Goal: Task Accomplishment & Management: Use online tool/utility

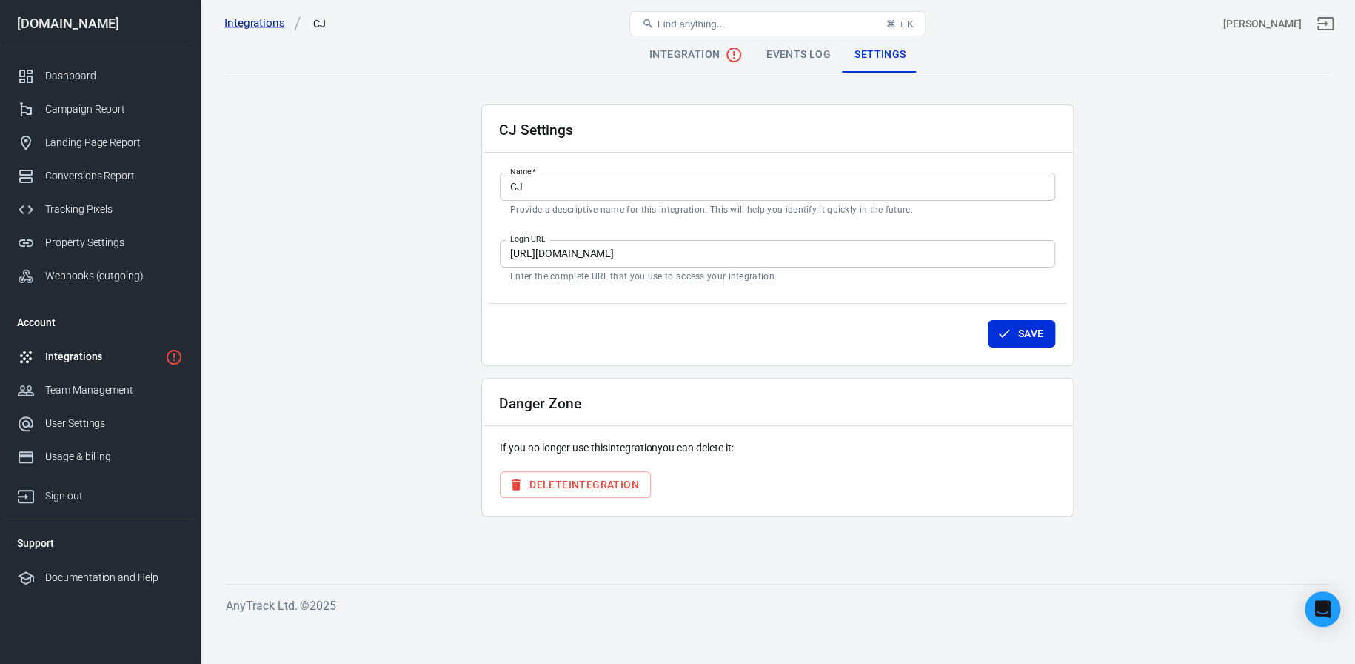
click at [137, 351] on div "Integrations" at bounding box center [102, 357] width 114 height 16
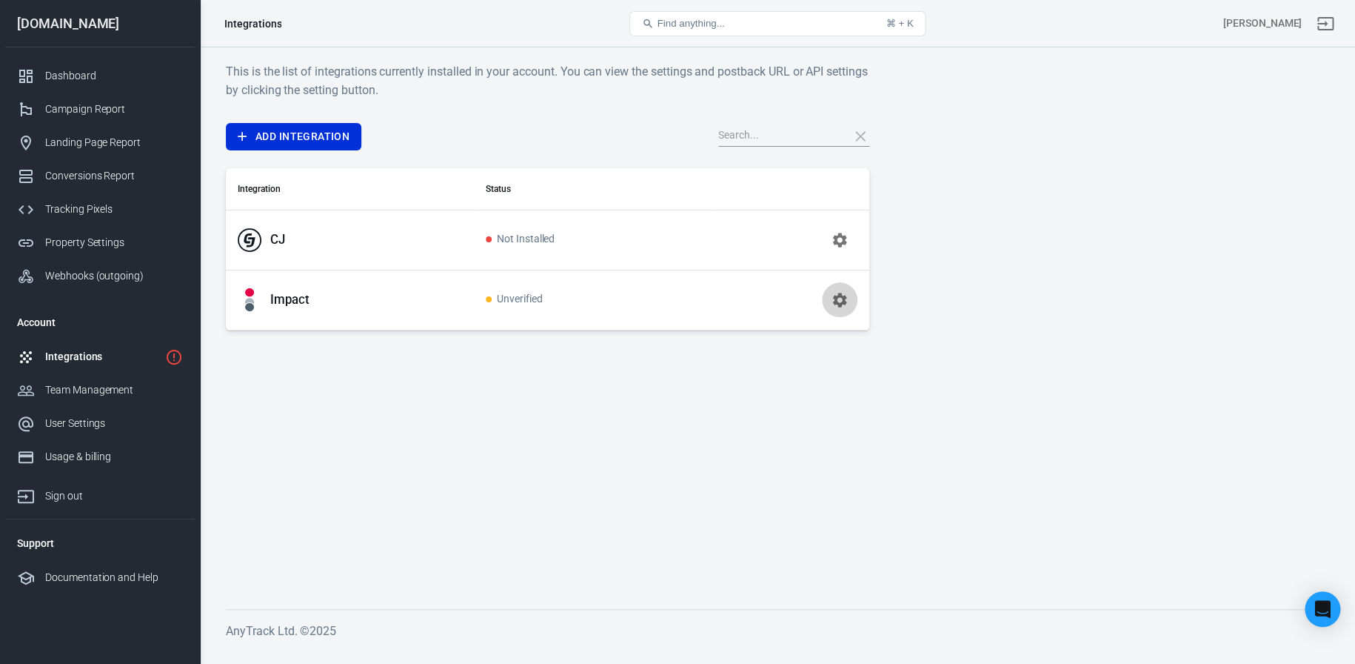
click at [838, 309] on button "button" at bounding box center [840, 300] width 36 height 36
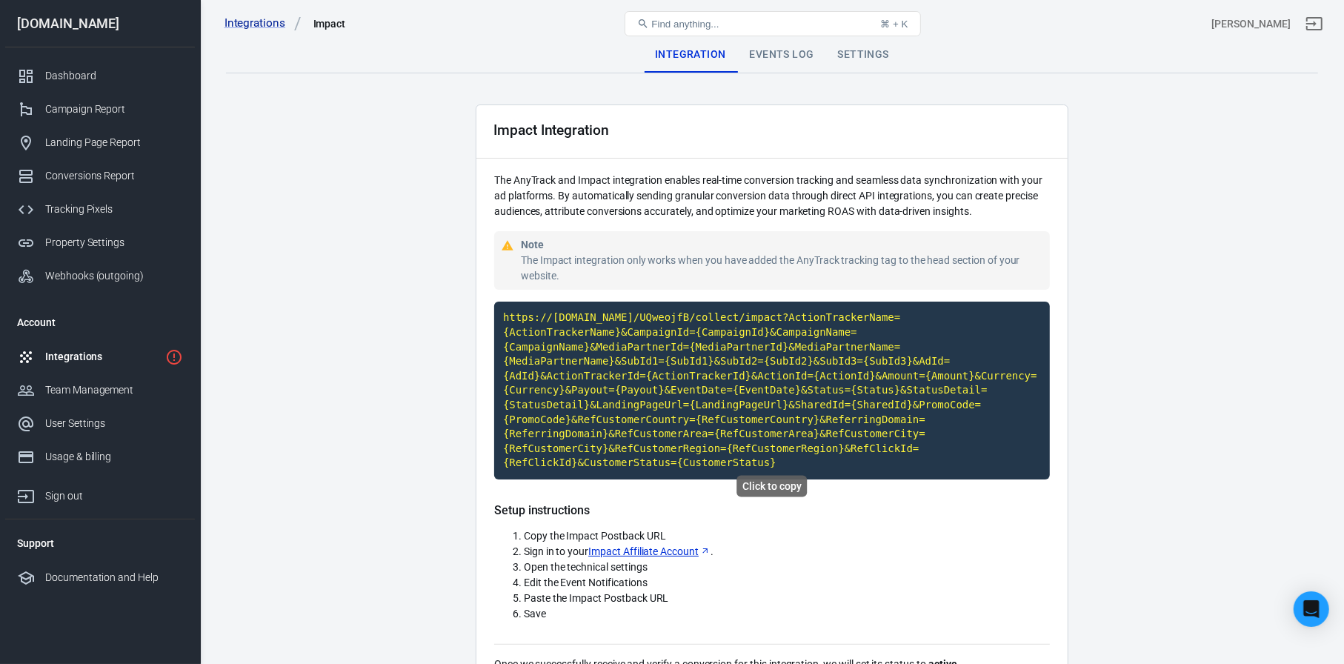
scroll to position [93, 0]
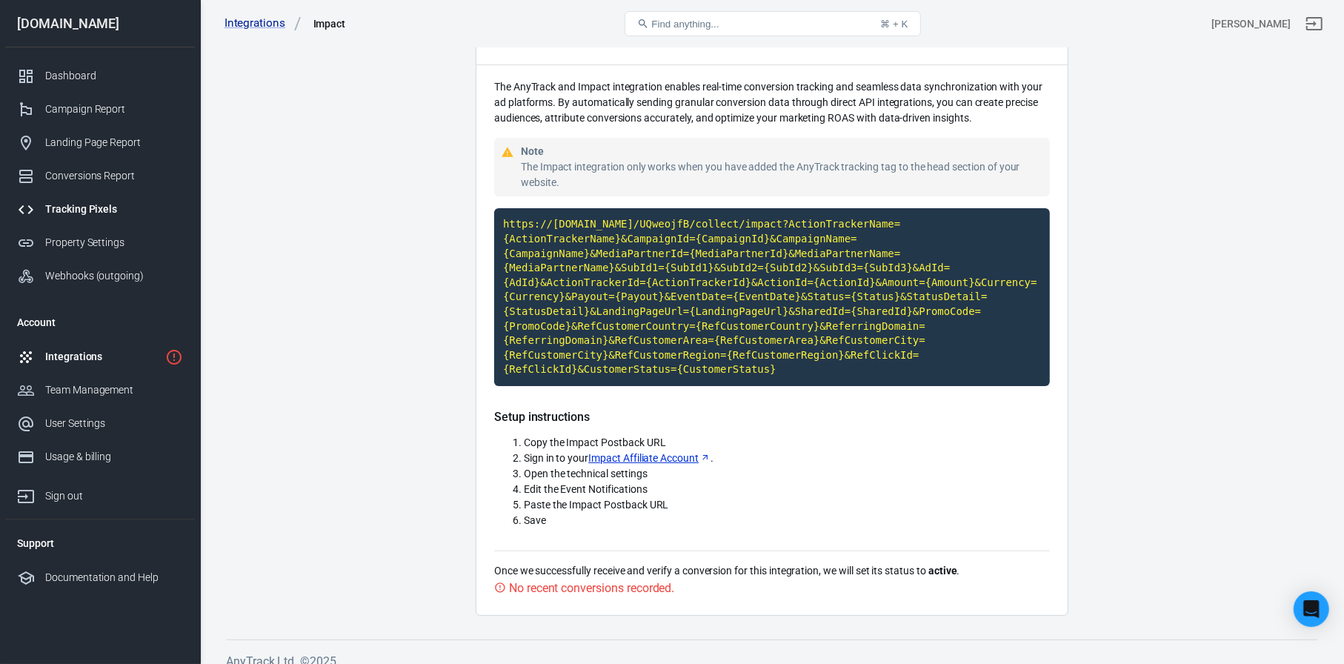
click at [119, 211] on div "Tracking Pixels" at bounding box center [114, 209] width 138 height 16
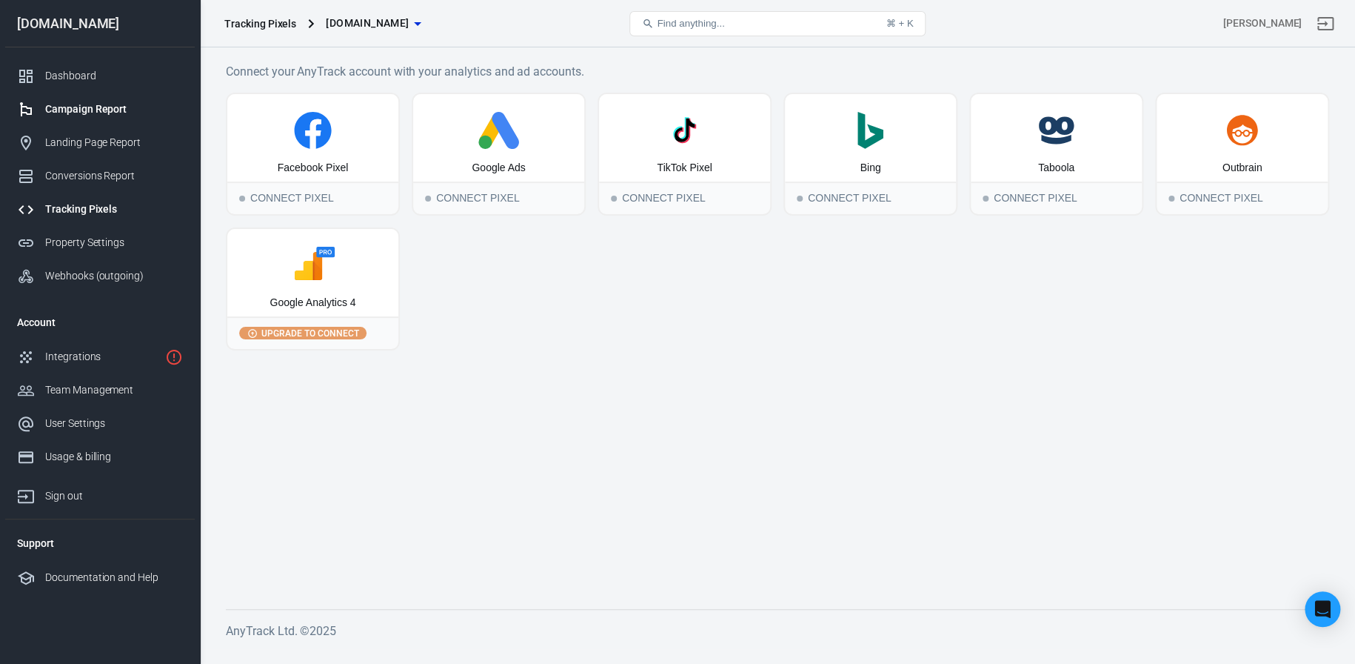
click at [96, 115] on div "Campaign Report" at bounding box center [114, 109] width 138 height 16
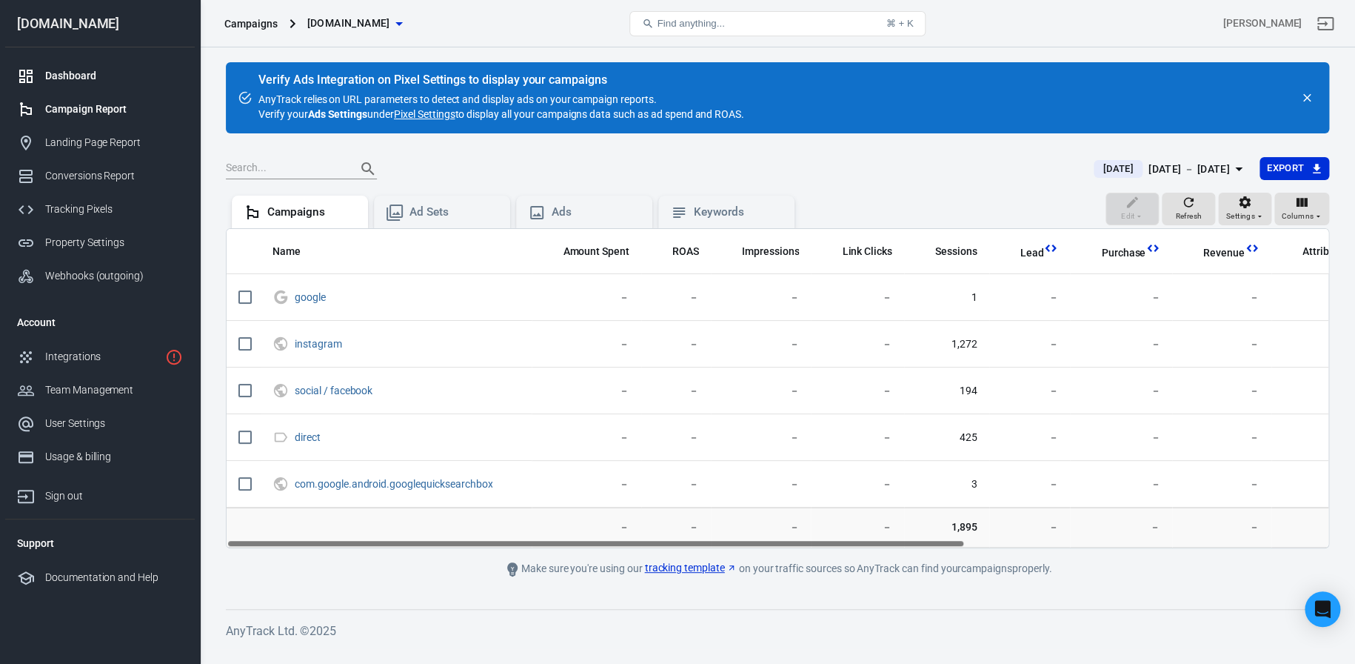
click at [79, 74] on div "Dashboard" at bounding box center [114, 76] width 138 height 16
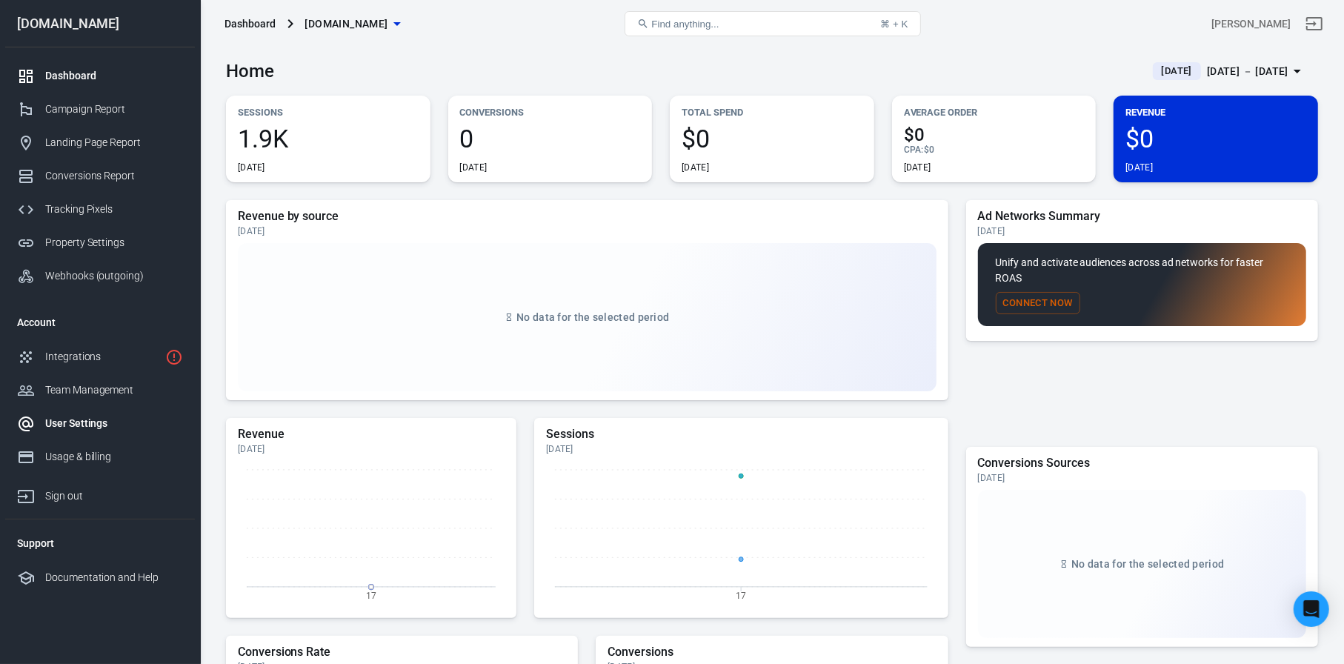
click at [74, 423] on div "User Settings" at bounding box center [114, 424] width 138 height 16
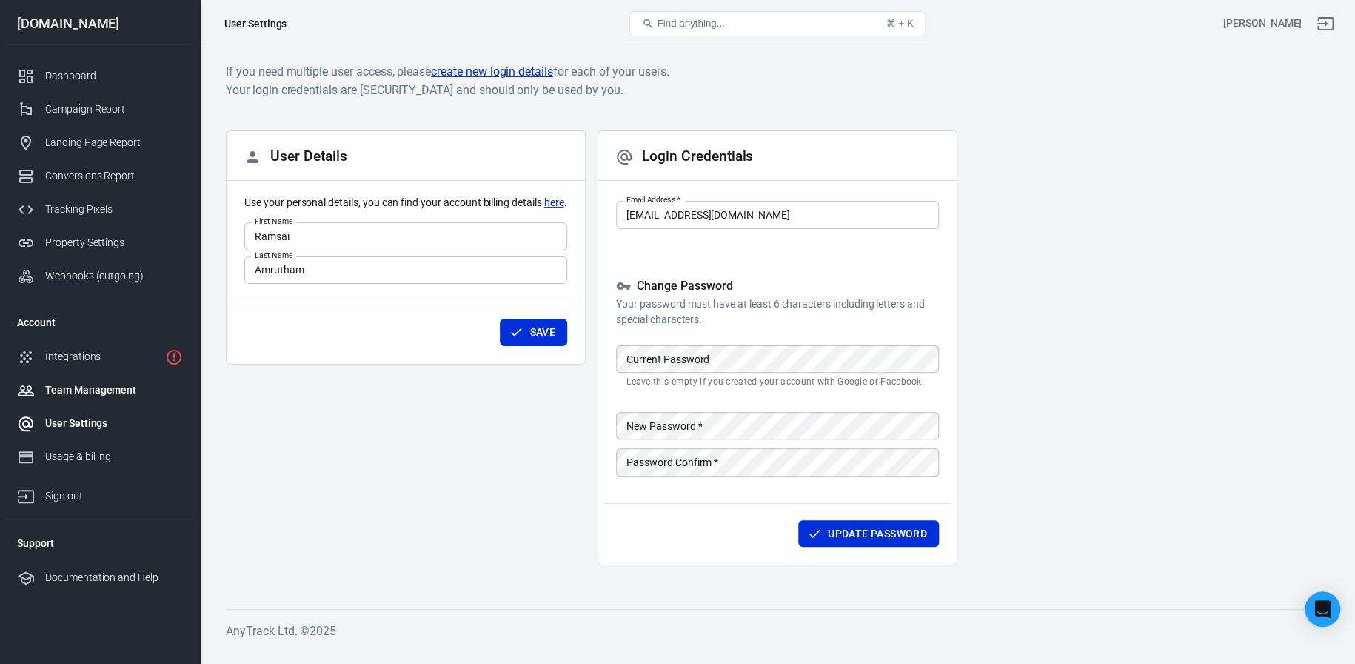
click at [84, 382] on div "Team Management" at bounding box center [114, 390] width 138 height 16
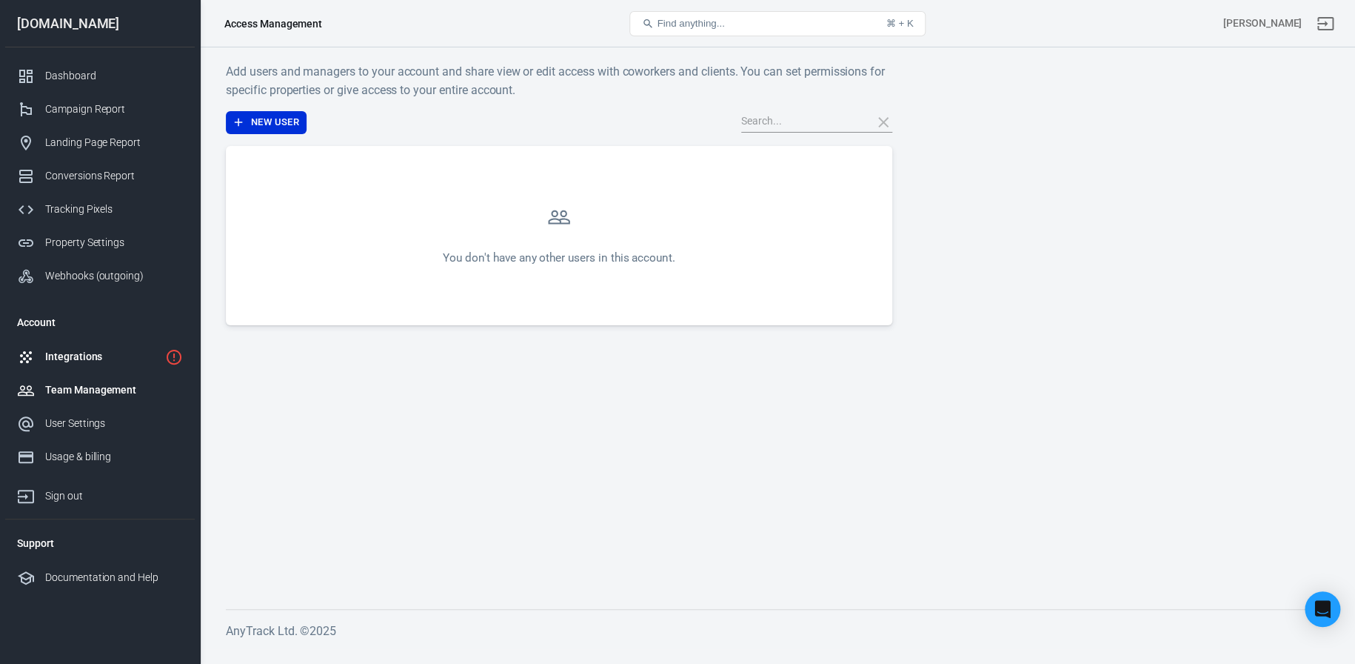
click at [95, 361] on div "Integrations" at bounding box center [102, 357] width 114 height 16
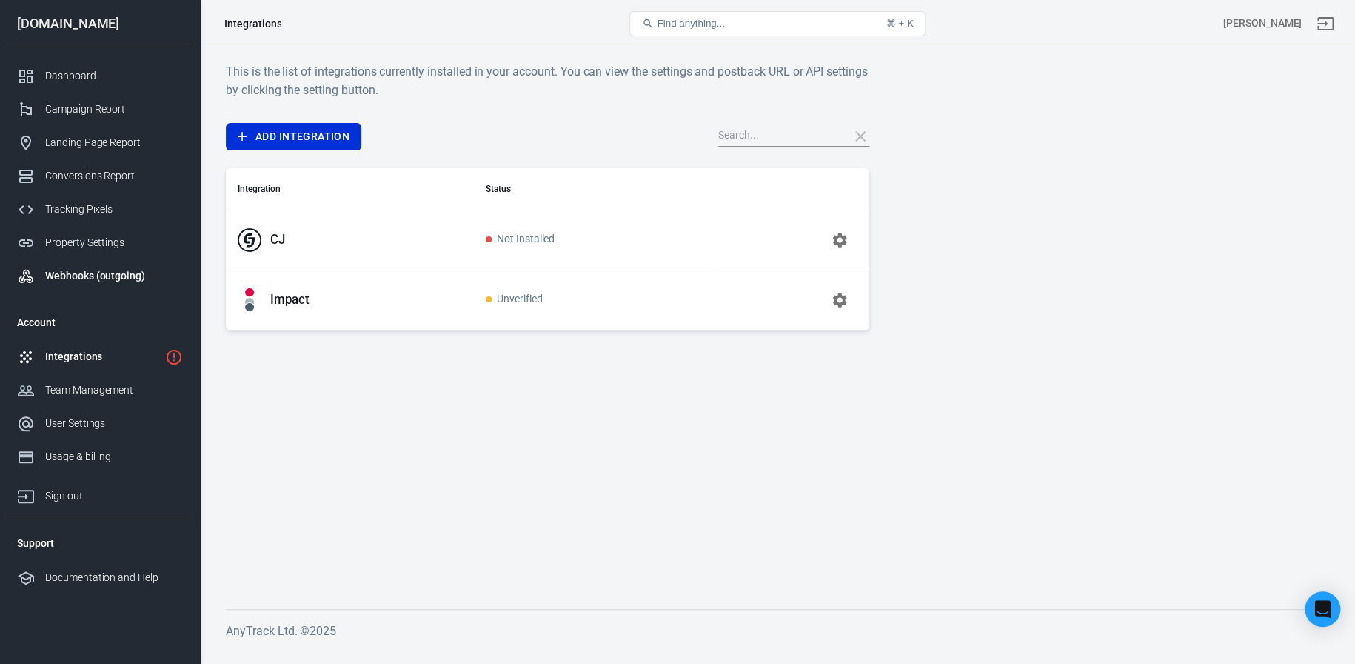
click at [97, 281] on div "Webhooks (outgoing)" at bounding box center [114, 276] width 138 height 16
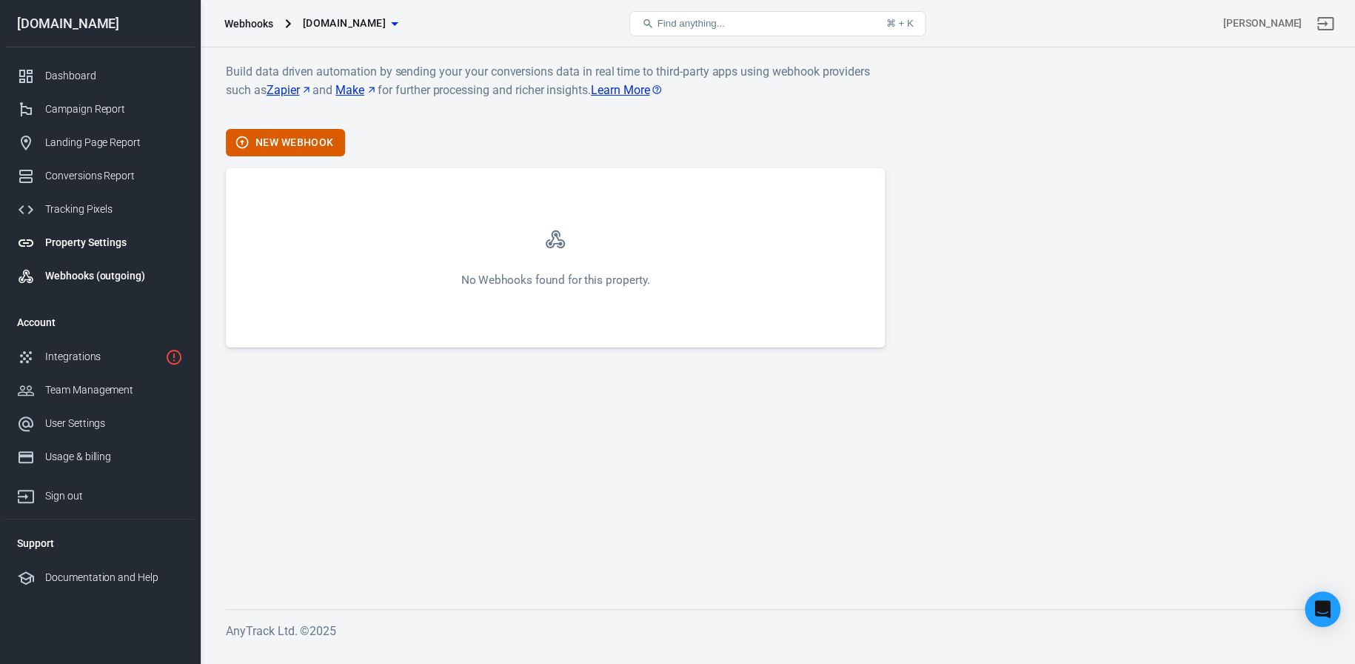
click at [98, 256] on link "Property Settings" at bounding box center [100, 242] width 190 height 33
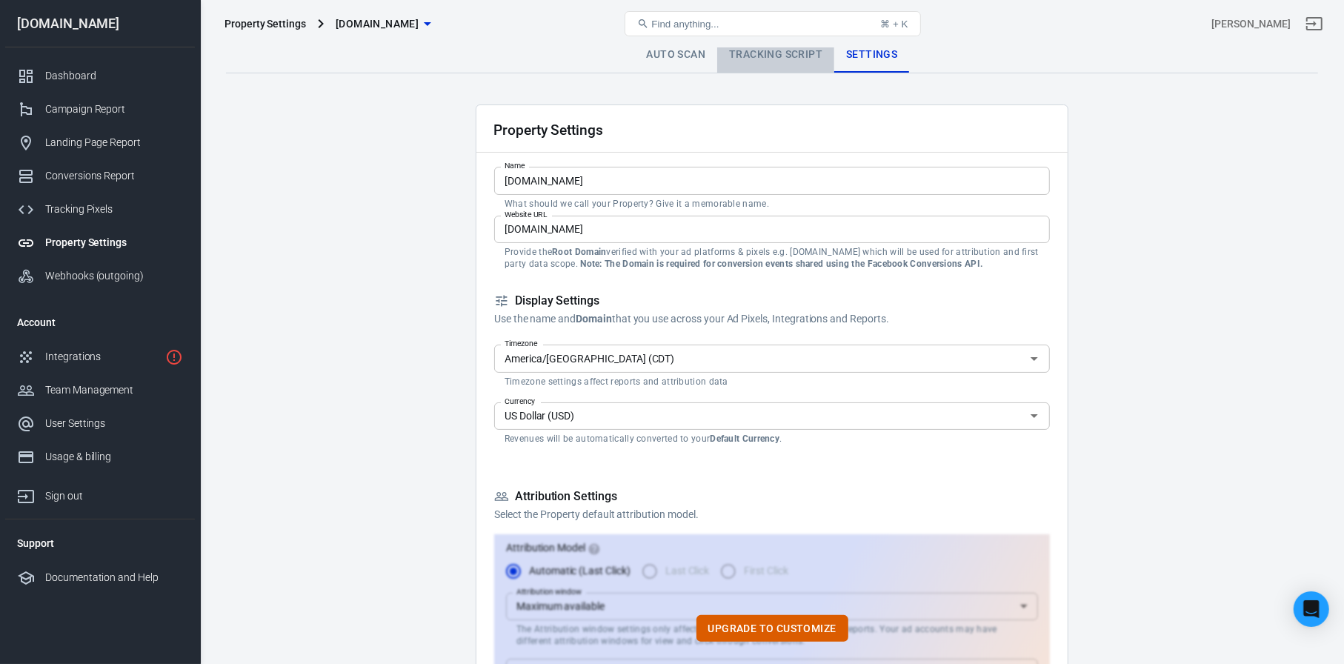
click at [775, 55] on link "Tracking Script" at bounding box center [775, 55] width 117 height 36
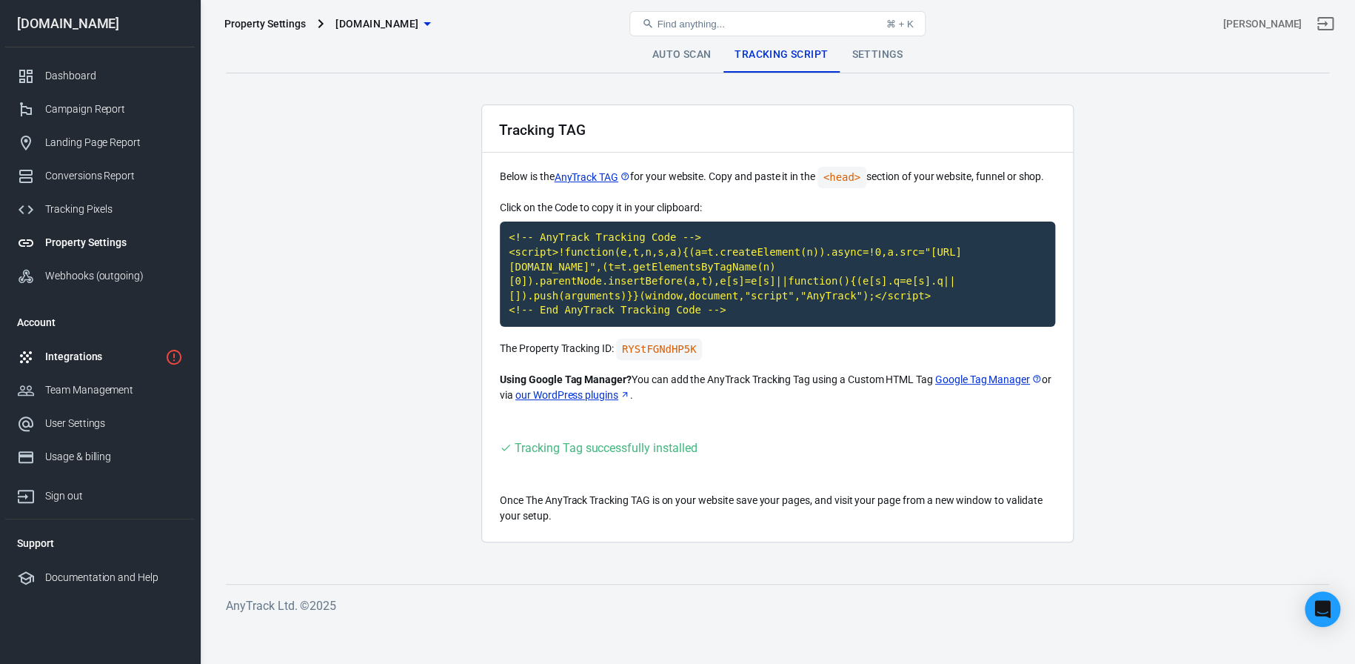
click at [106, 365] on link "Integrations" at bounding box center [100, 356] width 190 height 33
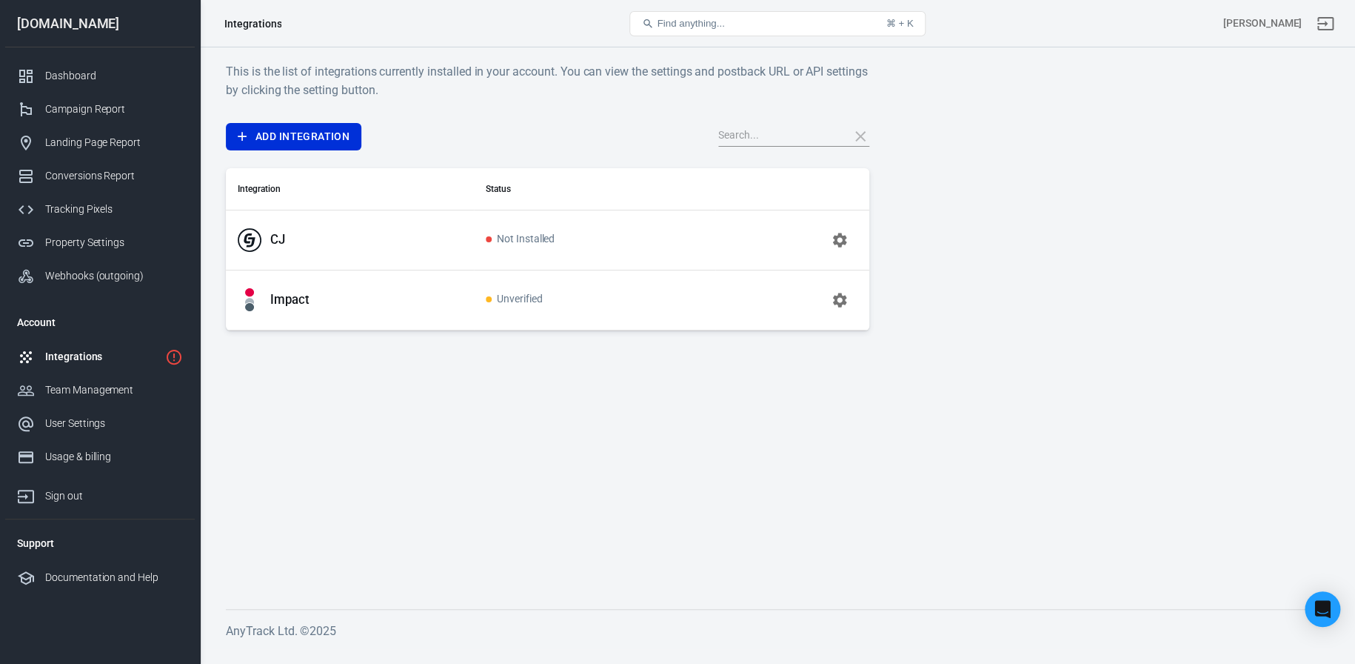
click at [845, 239] on icon "button" at bounding box center [840, 240] width 18 height 18
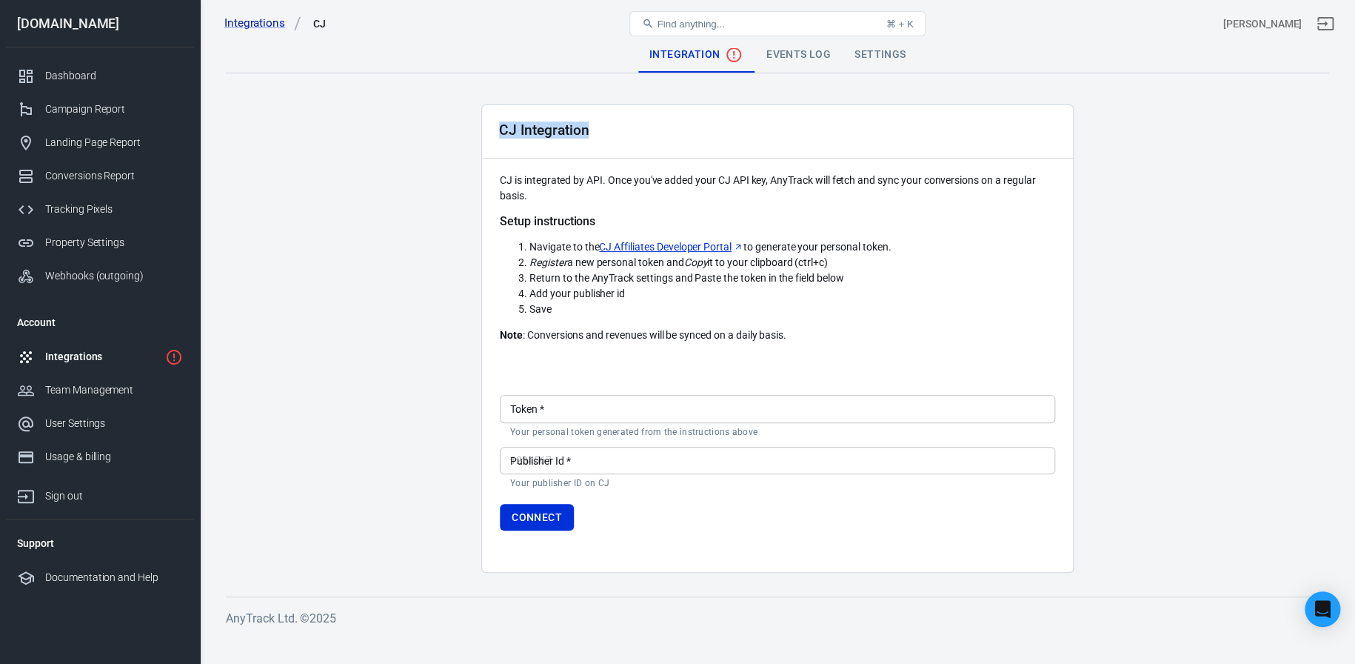
drag, startPoint x: 610, startPoint y: 130, endPoint x: 497, endPoint y: 136, distance: 112.7
click at [497, 136] on div "CJ Integration" at bounding box center [777, 131] width 591 height 53
drag, startPoint x: 898, startPoint y: 247, endPoint x: 691, endPoint y: 241, distance: 206.7
click at [691, 241] on li "Navigate to the CJ Affiliates Developer Portal to generate your personal token." at bounding box center [793, 247] width 526 height 16
click at [81, 357] on div "Integrations" at bounding box center [102, 357] width 114 height 16
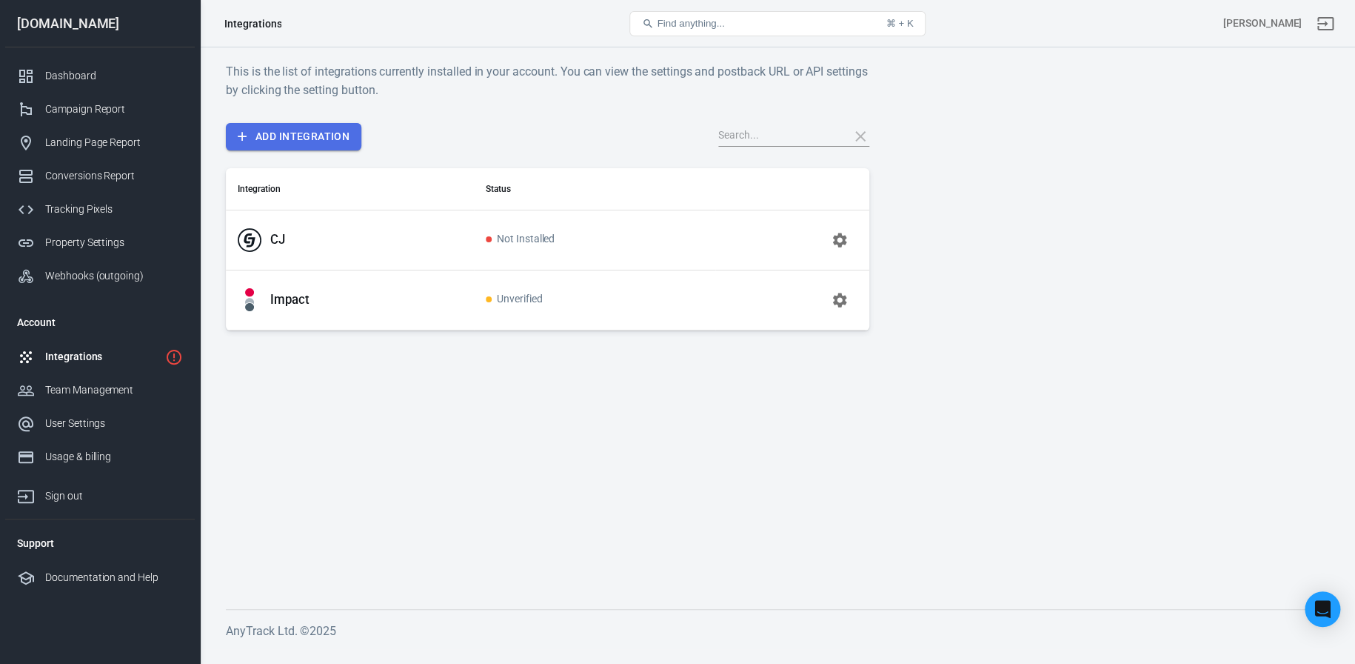
click at [338, 140] on link "Add Integration" at bounding box center [294, 136] width 136 height 27
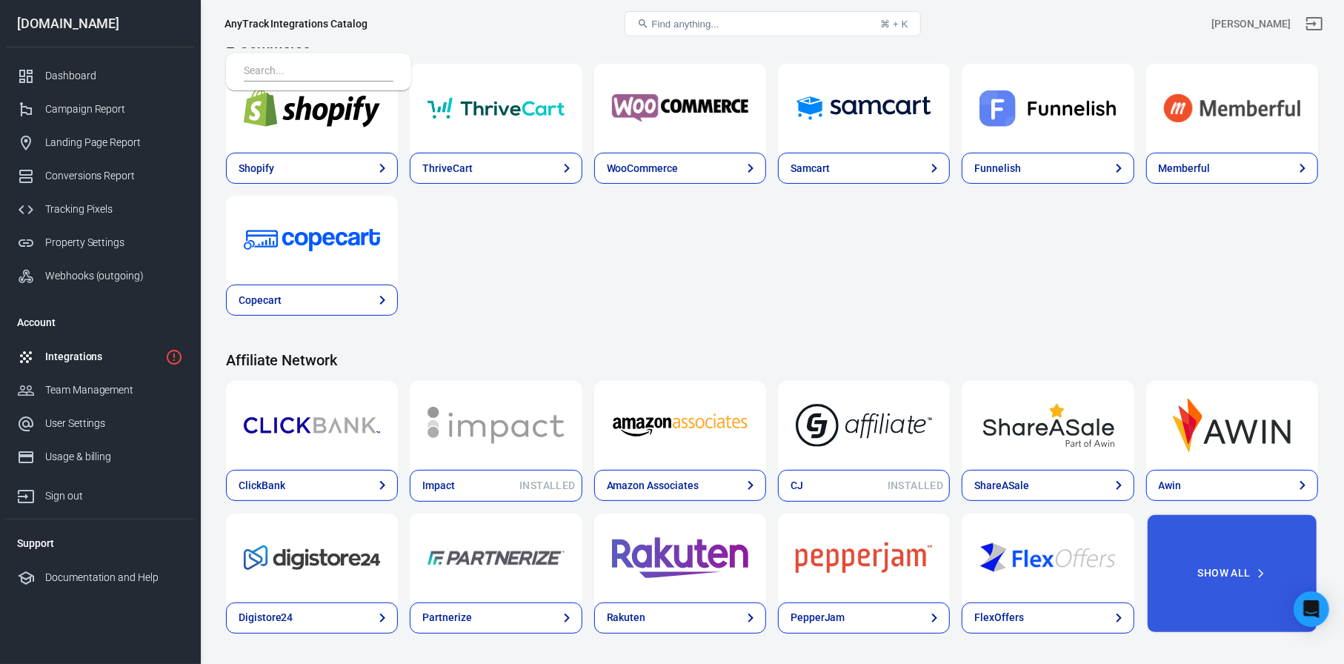
scroll to position [180, 0]
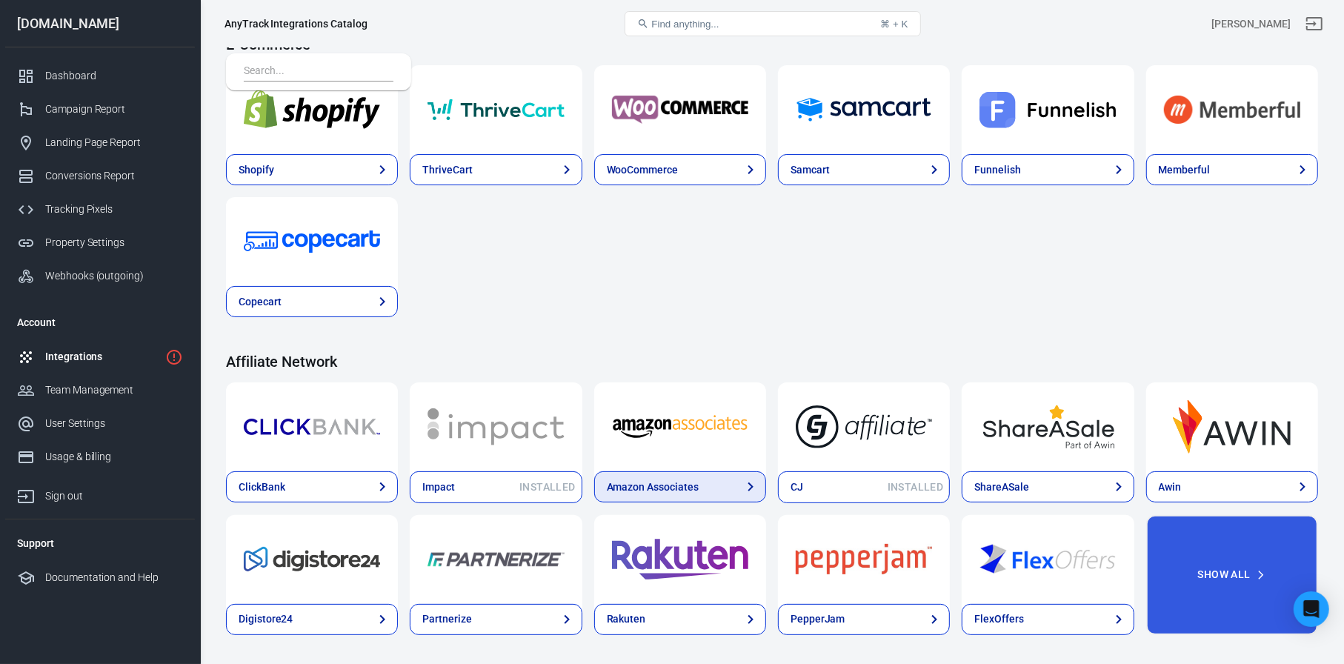
click at [667, 485] on div "Amazon Associates" at bounding box center [653, 487] width 92 height 16
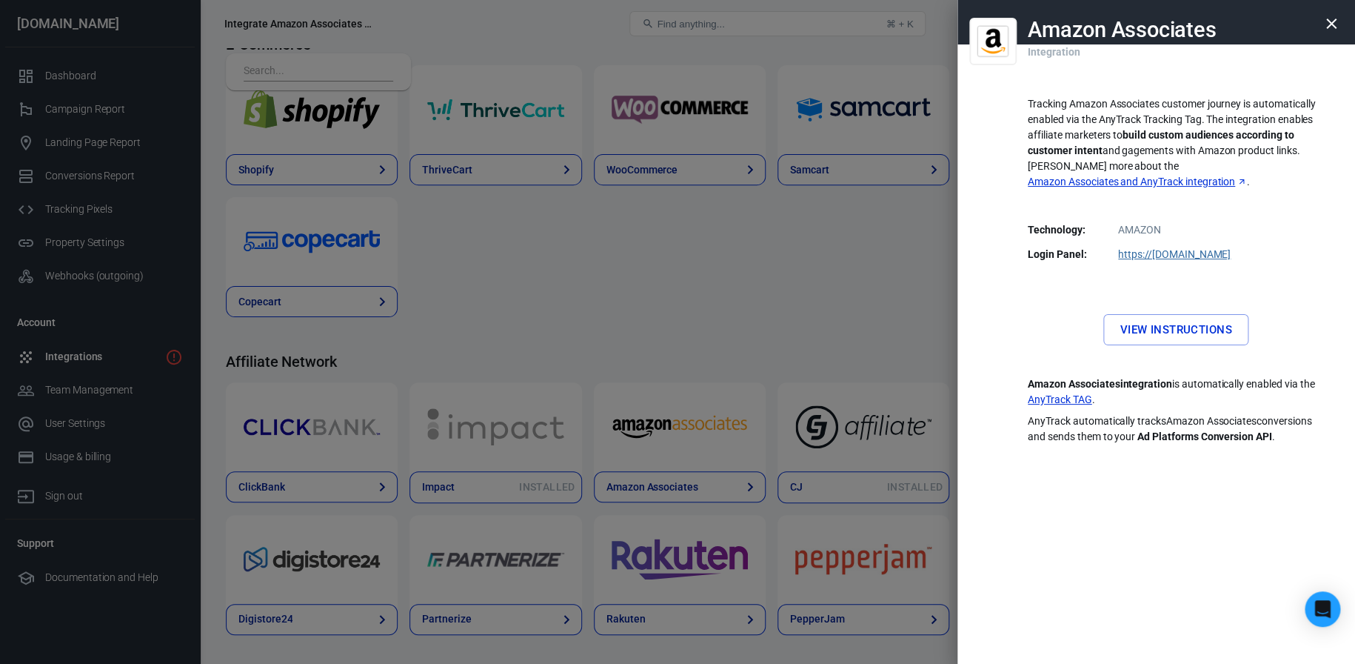
click at [599, 261] on div at bounding box center [677, 332] width 1355 height 664
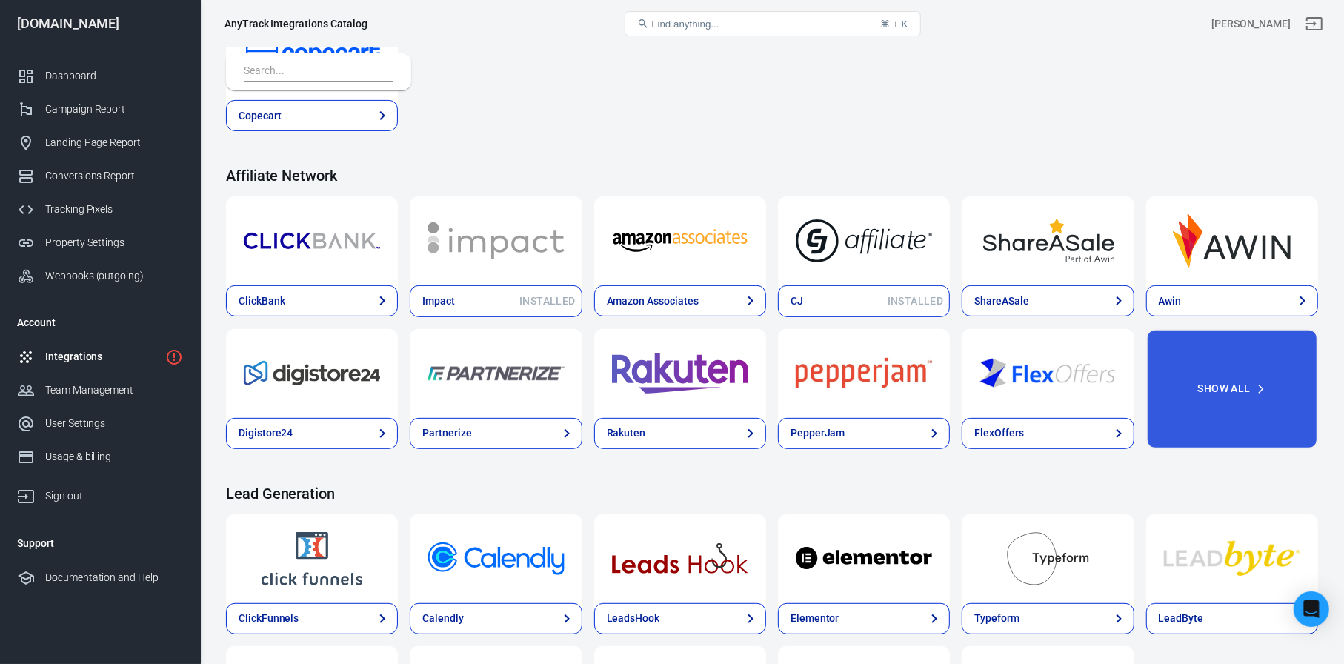
scroll to position [365, 0]
click at [121, 356] on div "Integrations" at bounding box center [102, 357] width 114 height 16
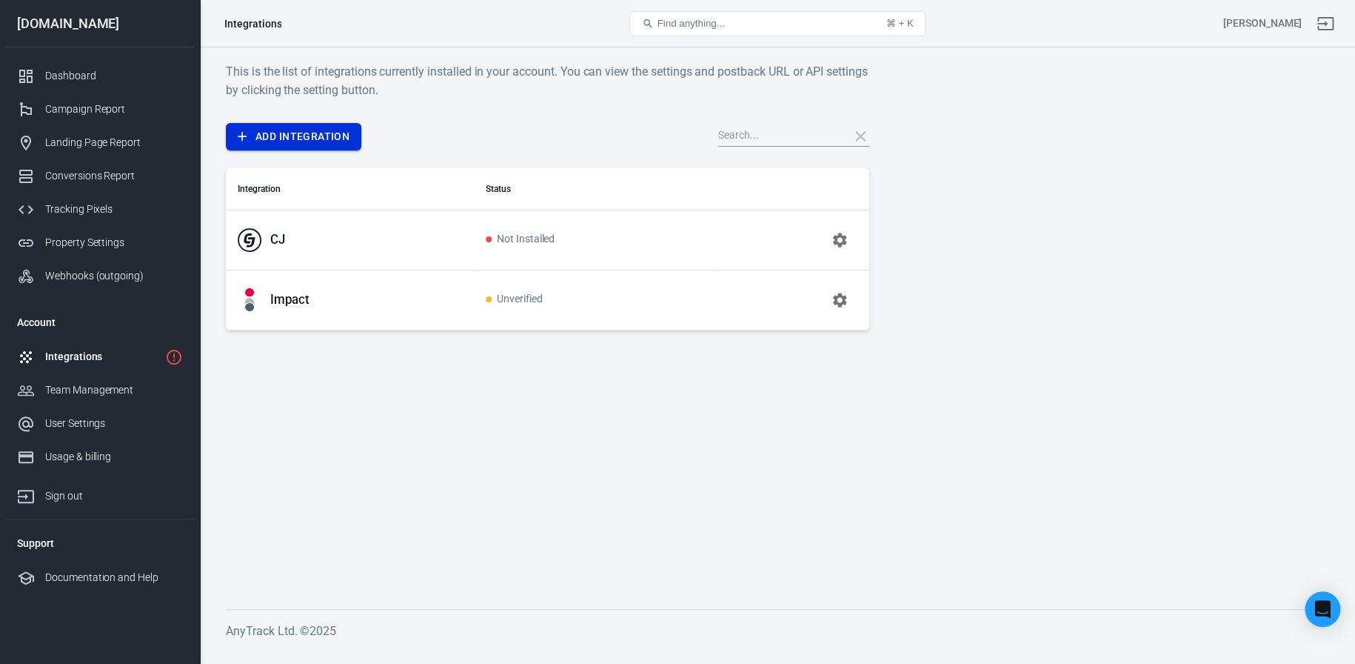
click at [334, 144] on link "Add Integration" at bounding box center [294, 136] width 136 height 27
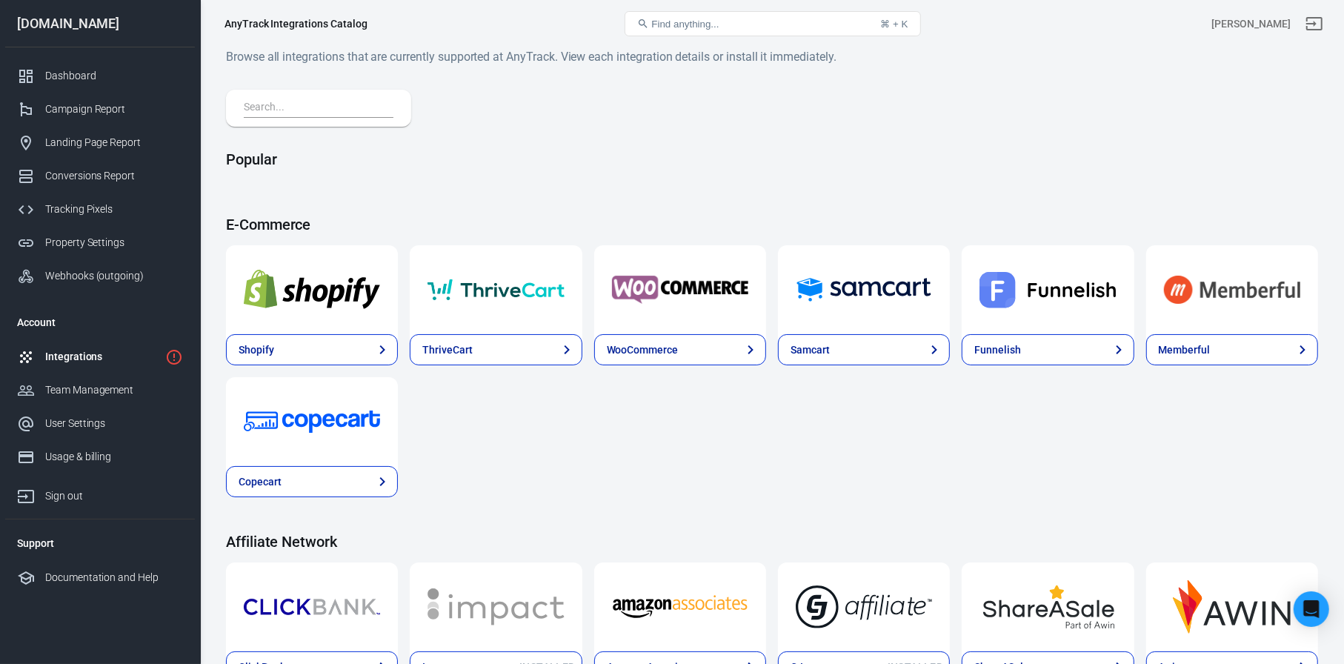
click at [341, 107] on input "text" at bounding box center [316, 108] width 144 height 19
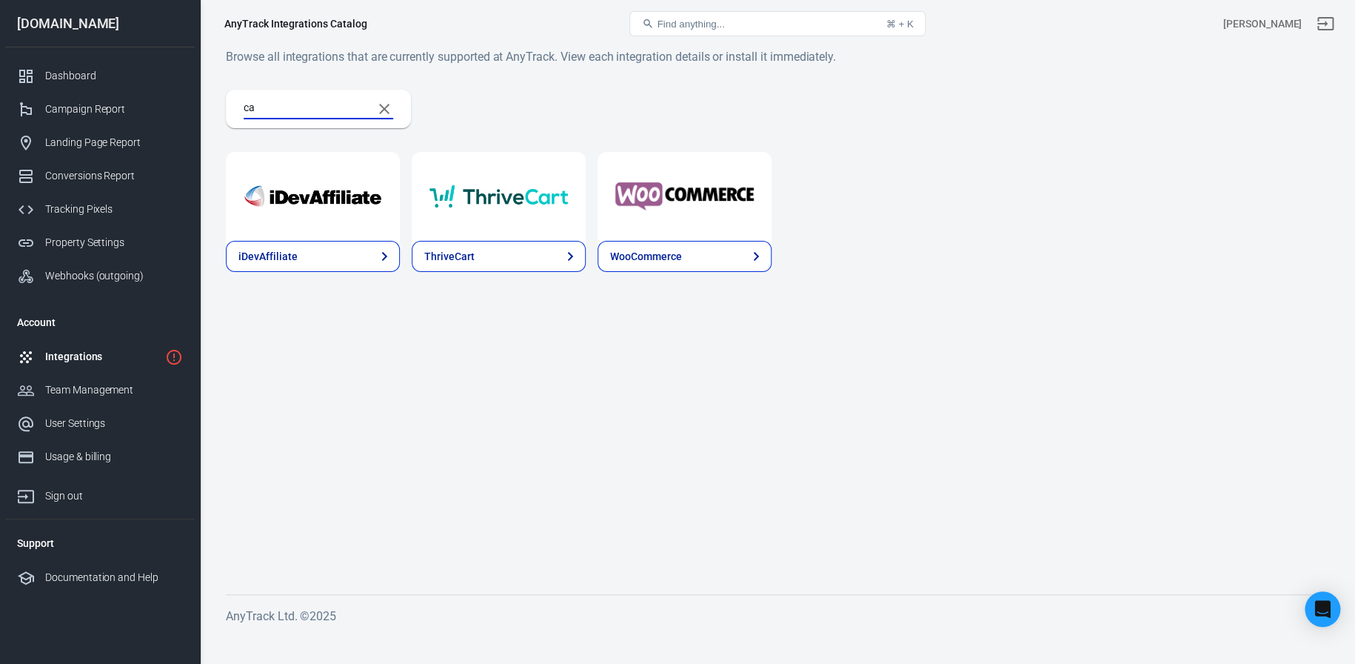
type input "c"
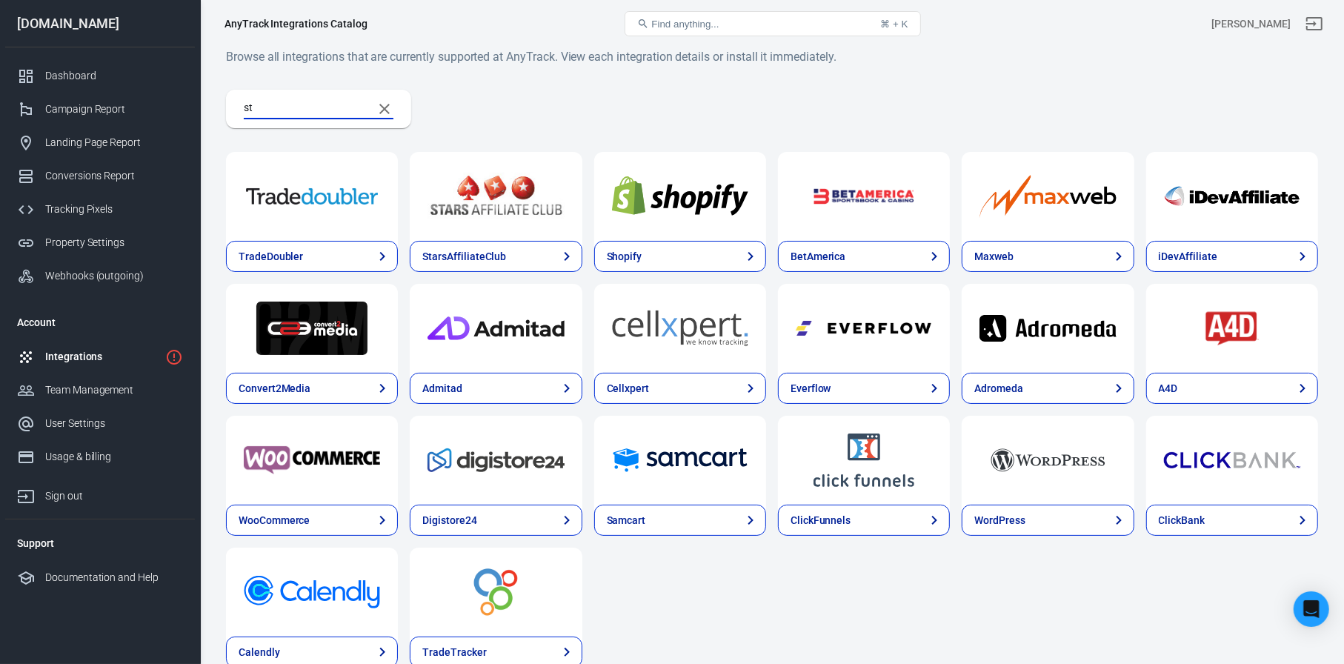
type input "s"
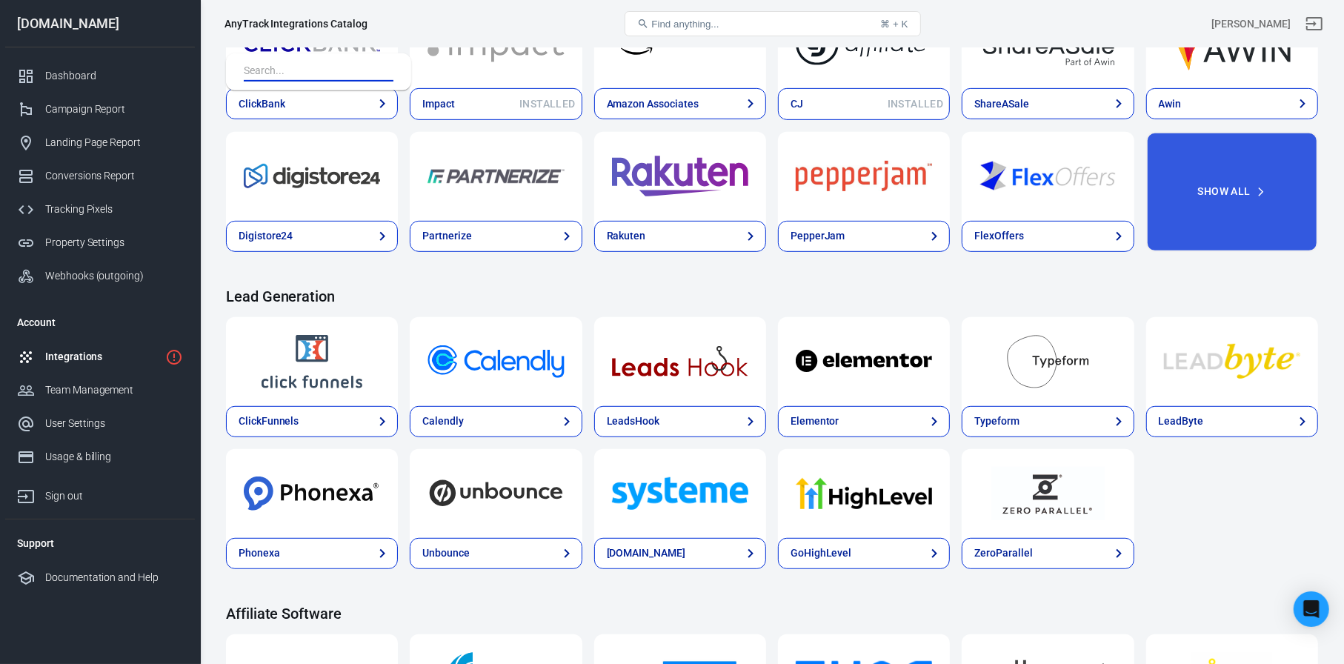
scroll to position [367, 0]
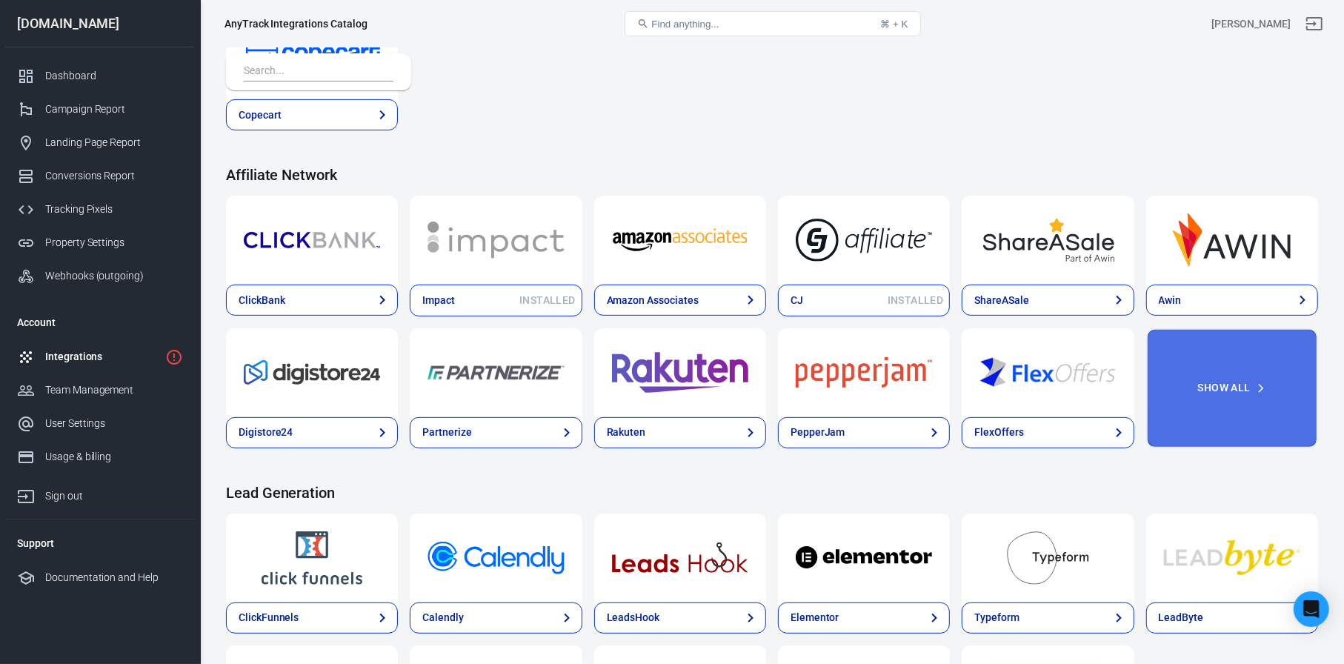
click at [1244, 404] on button "Show All" at bounding box center [1232, 388] width 172 height 120
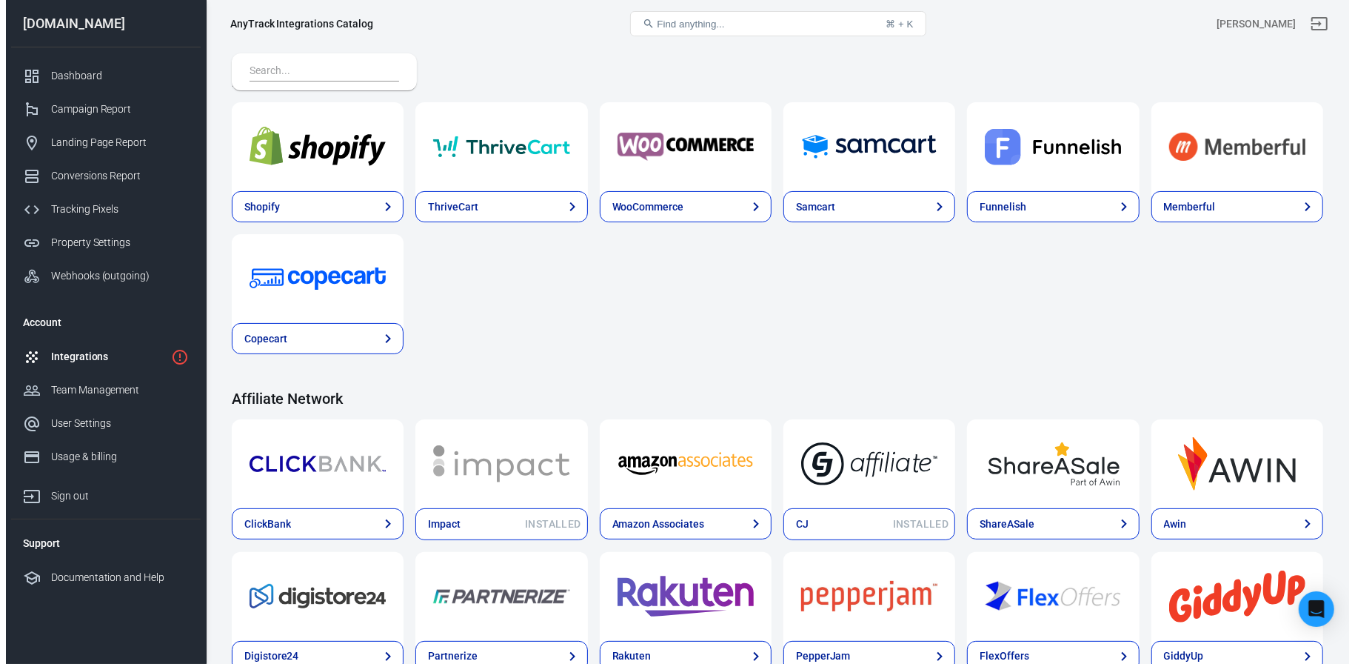
scroll to position [0, 0]
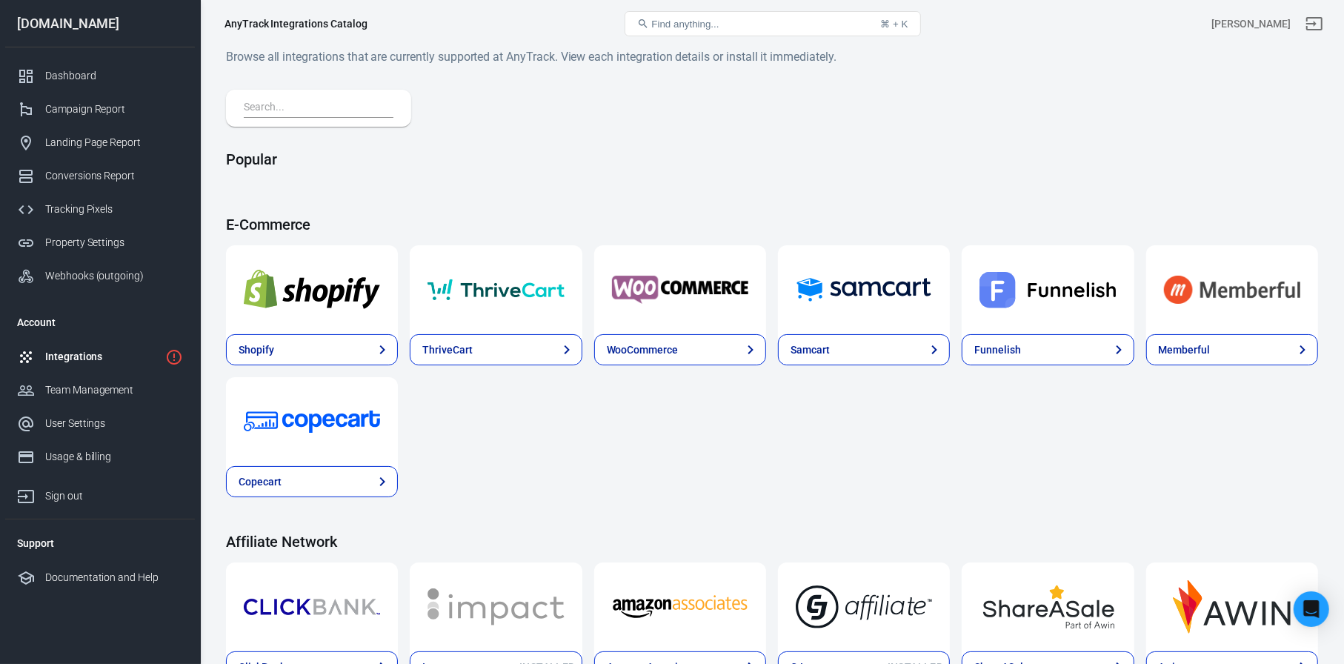
click at [317, 116] on input "text" at bounding box center [316, 108] width 144 height 19
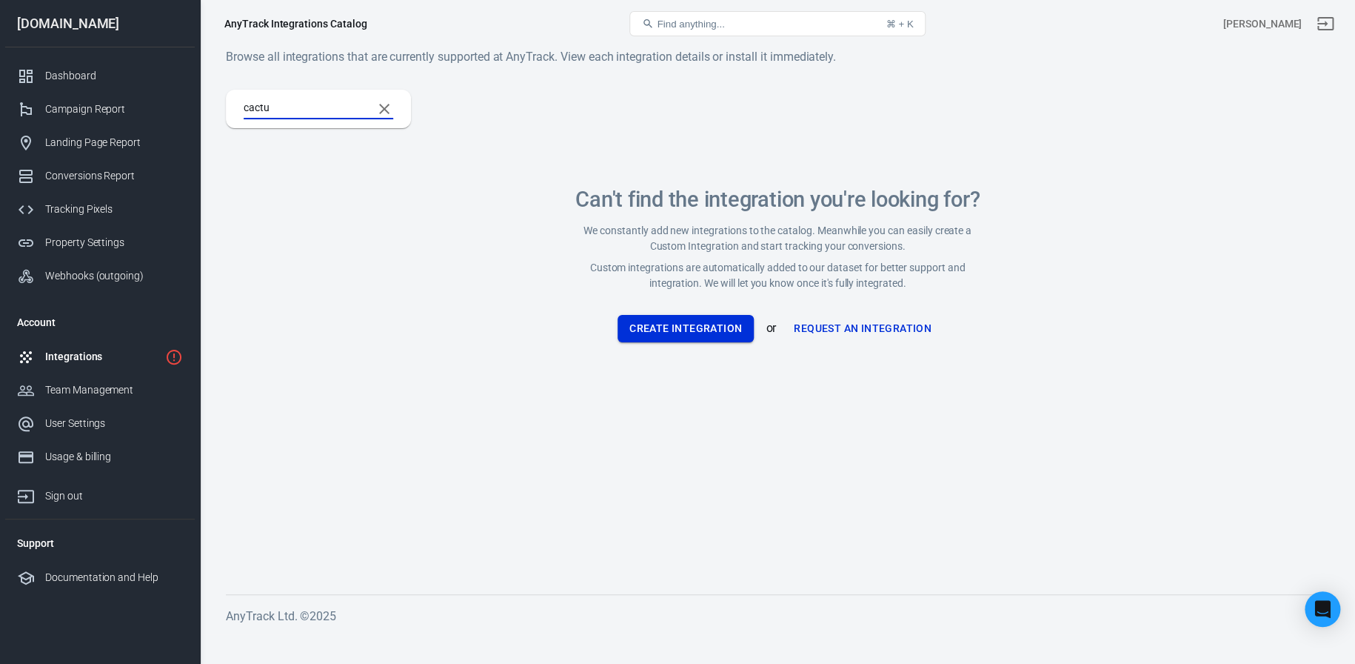
type input "cactu"
click at [680, 330] on button "Create Integration" at bounding box center [686, 328] width 136 height 27
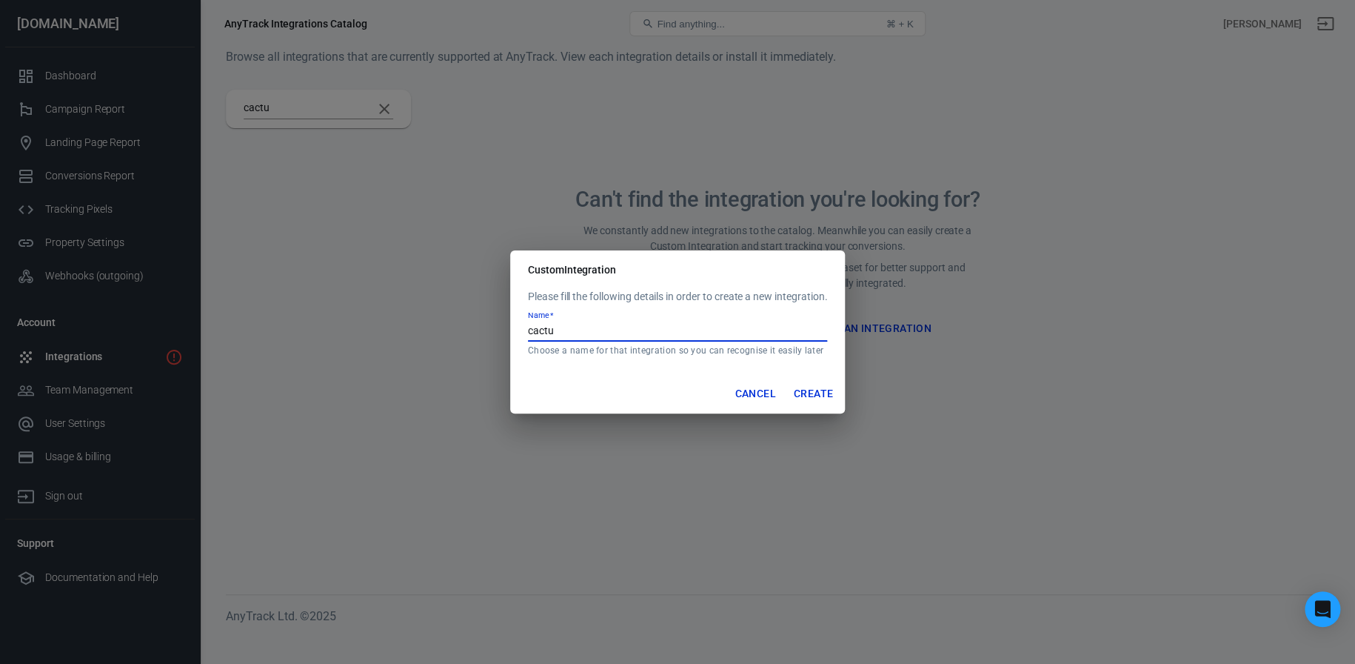
click at [610, 333] on input "cactu" at bounding box center [677, 331] width 299 height 19
type input "cactus"
click at [810, 388] on button "Create" at bounding box center [813, 393] width 51 height 27
click at [810, 398] on button "Create" at bounding box center [813, 393] width 51 height 27
click at [104, 353] on div "Custom Integration Please fill the following details in order to create a new i…" at bounding box center [677, 332] width 1355 height 664
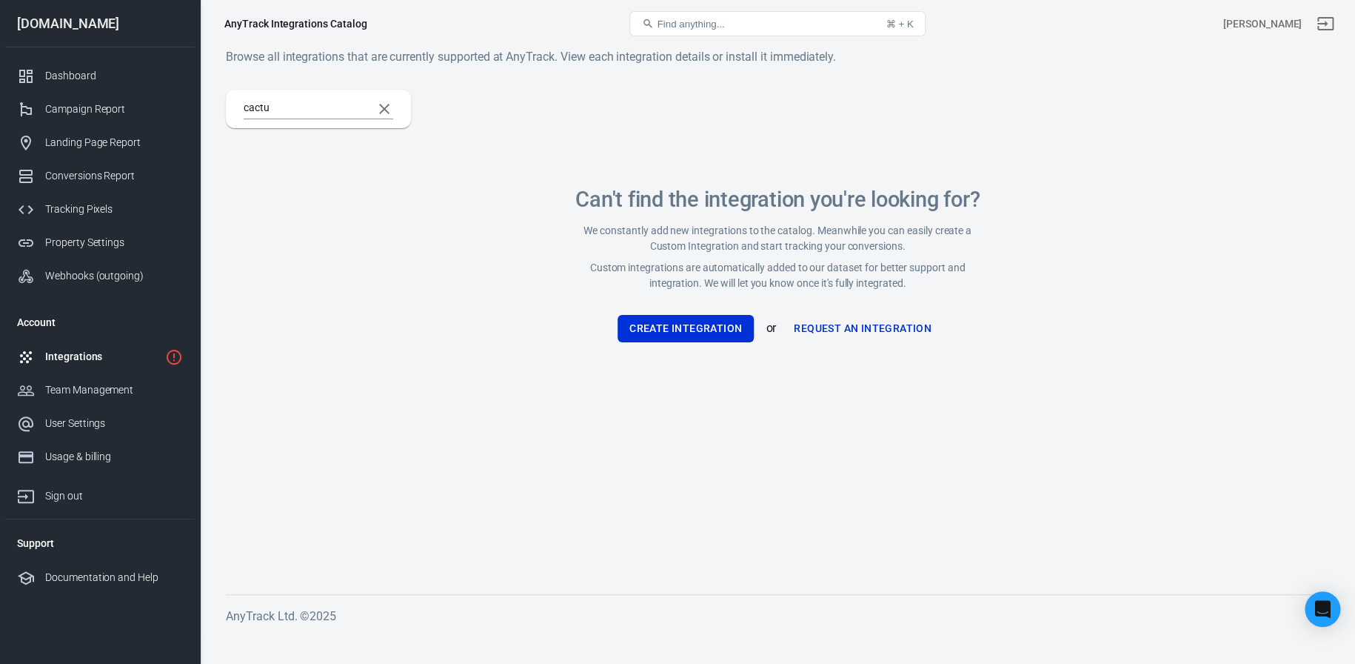
click at [58, 358] on div "Integrations" at bounding box center [102, 357] width 114 height 16
